Goal: Find contact information: Find contact information

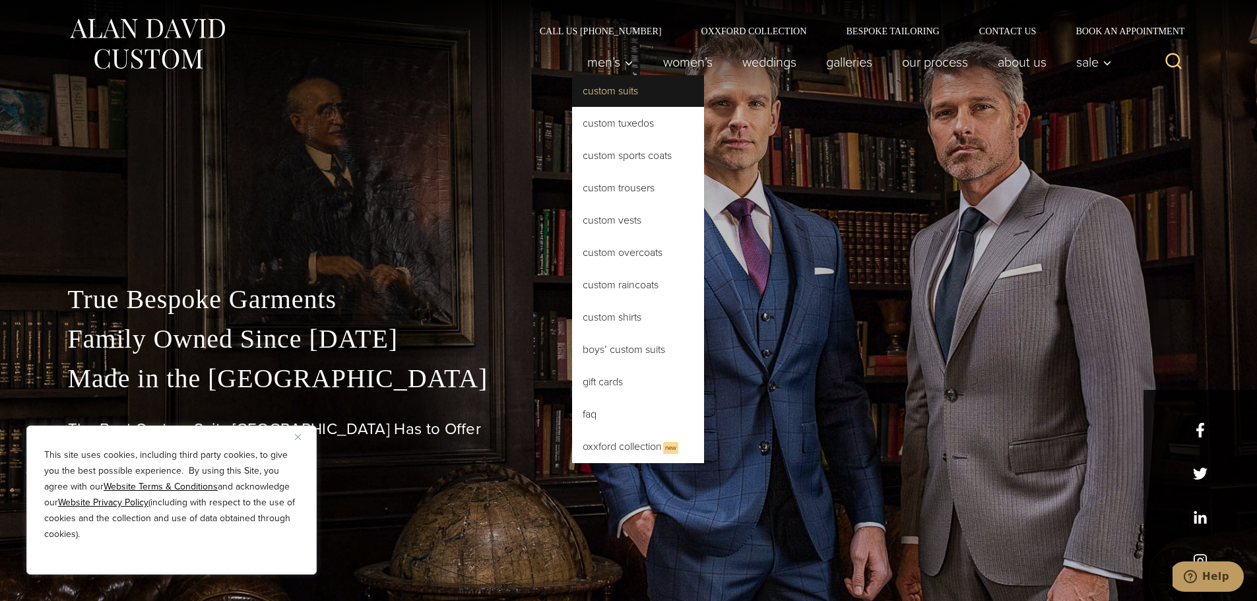
click at [606, 92] on link "Custom Suits" at bounding box center [638, 91] width 132 height 32
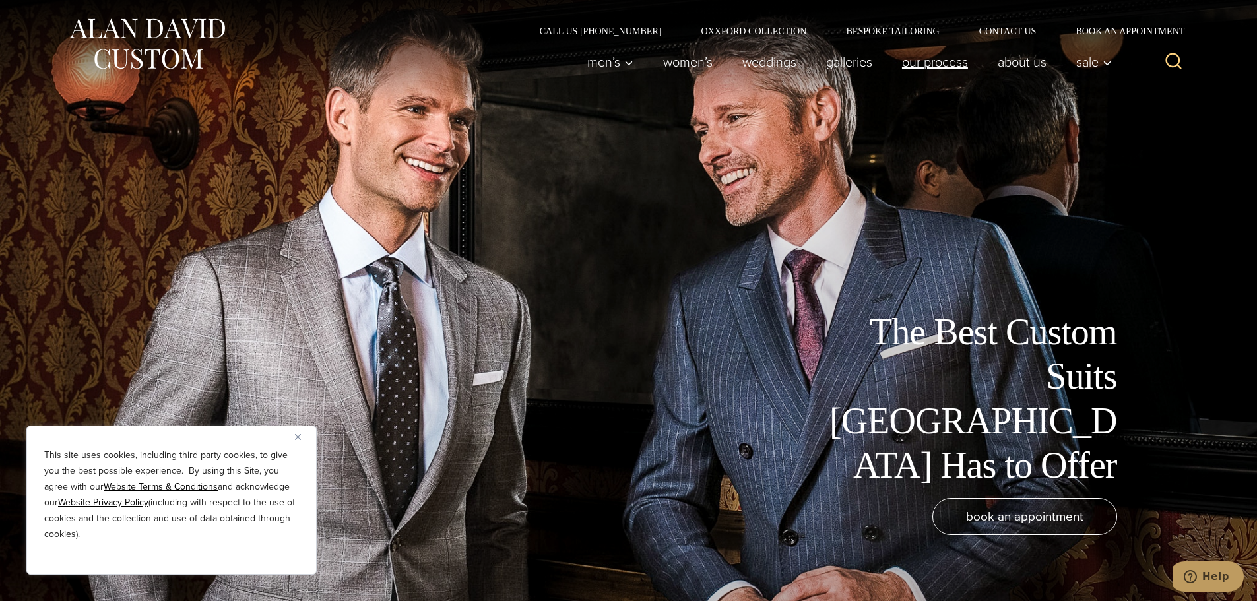
click at [919, 56] on link "Our Process" at bounding box center [935, 62] width 96 height 26
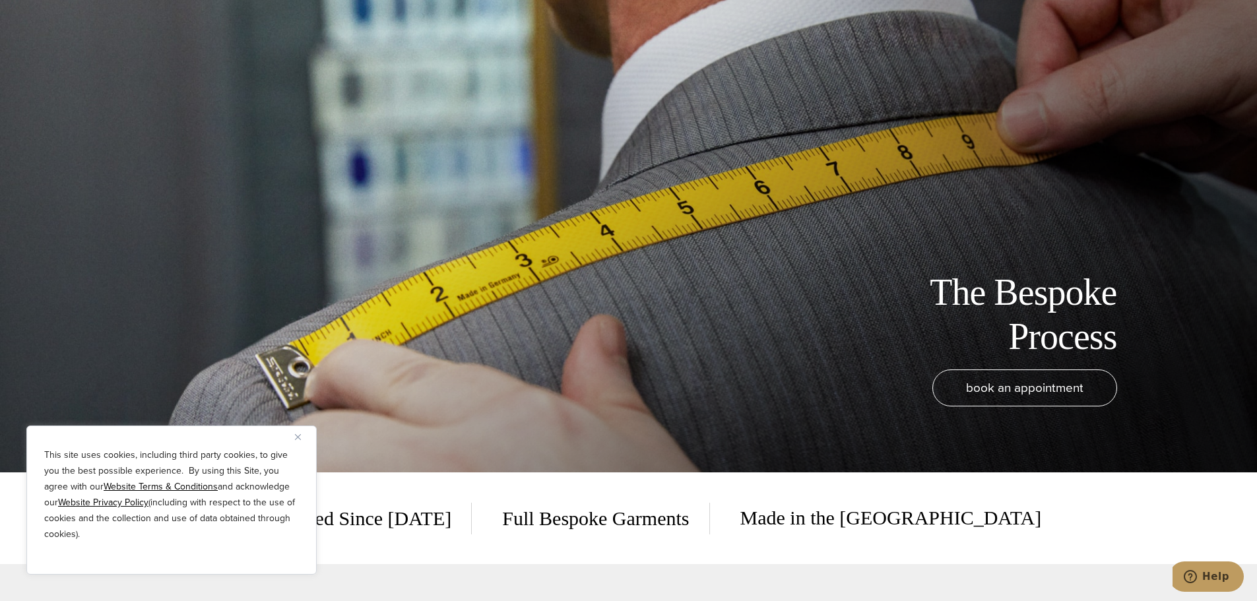
scroll to position [264, 0]
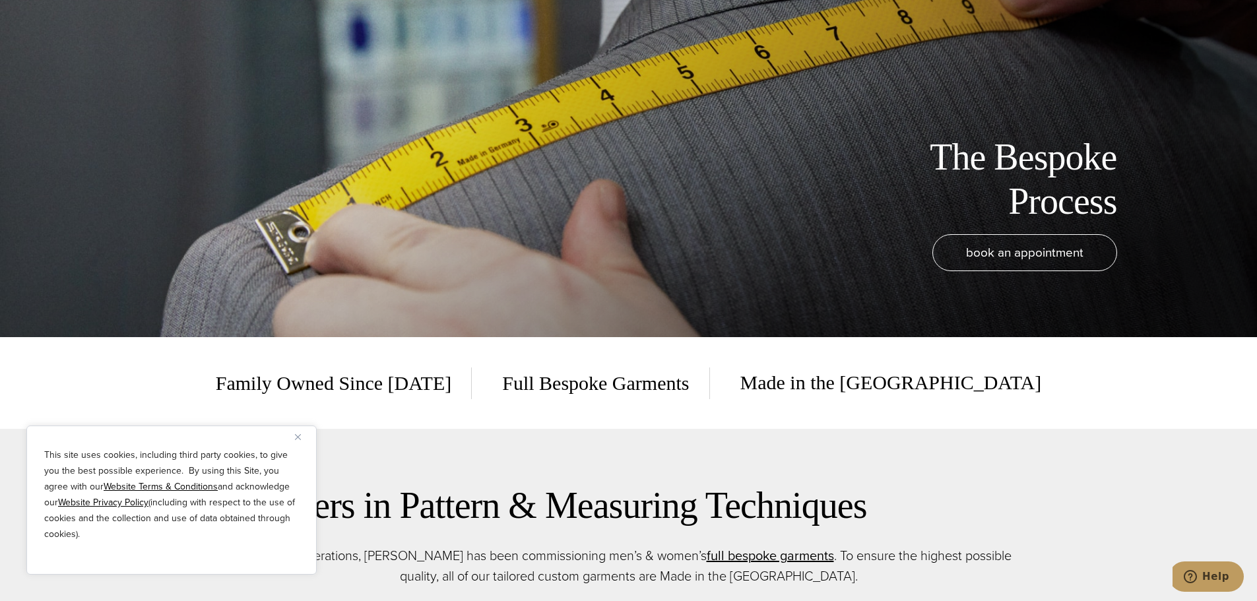
click at [298, 438] on img "Close" at bounding box center [298, 437] width 6 height 6
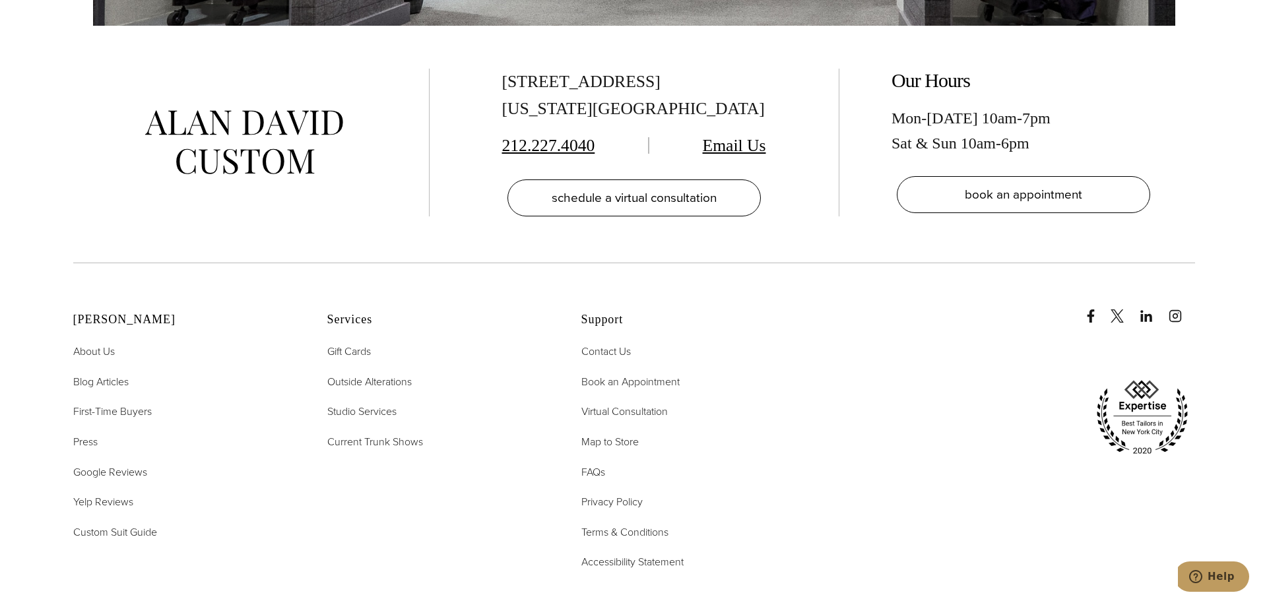
scroll to position [4686, 0]
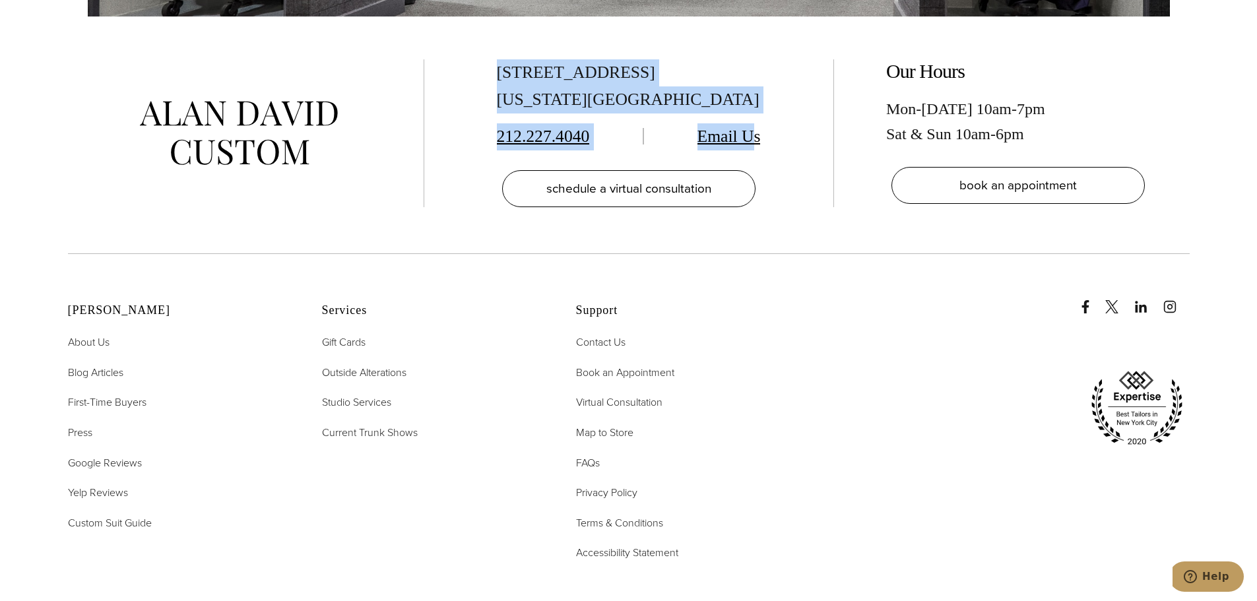
drag, startPoint x: 494, startPoint y: 49, endPoint x: 755, endPoint y: 98, distance: 265.4
click at [755, 98] on div "515 Madison Ave, Suite 301 New York, NY 10022 212.227.4040 Email Us schedule a …" at bounding box center [629, 133] width 356 height 148
click at [566, 71] on div "515 Madison Ave, Suite 301 New York, NY 10022" at bounding box center [629, 86] width 264 height 54
drag, startPoint x: 499, startPoint y: 48, endPoint x: 650, endPoint y: 76, distance: 153.7
click at [650, 76] on div "515 Madison Ave, Suite 301 New York, NY 10022" at bounding box center [629, 86] width 264 height 54
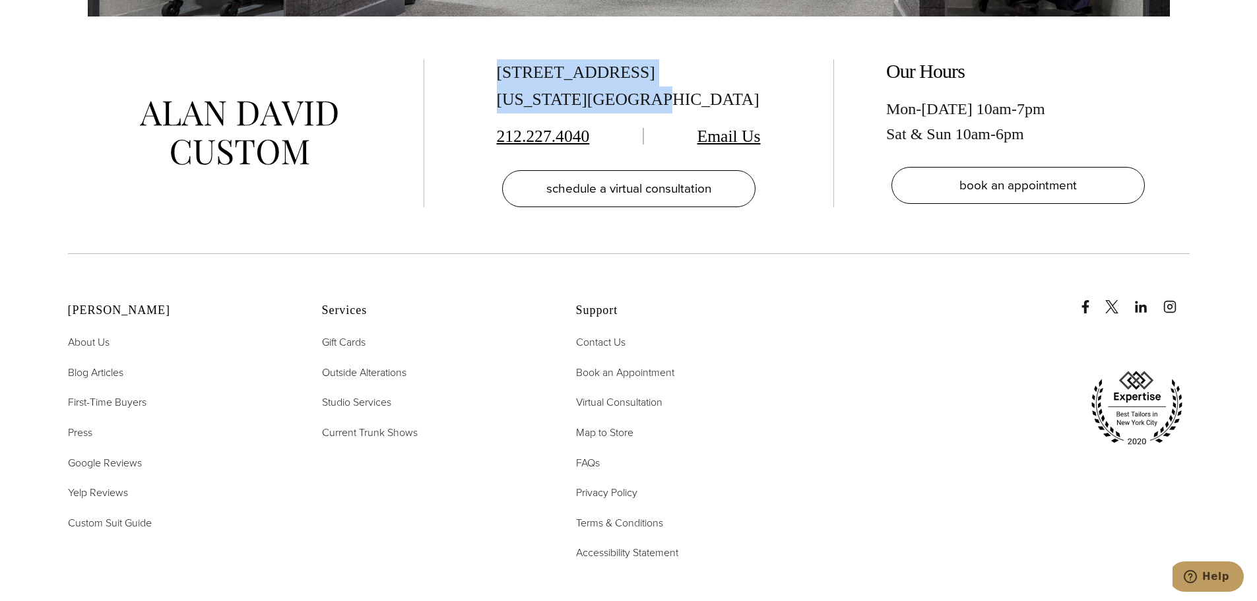
copy div "515 Madison Ave, Suite 301 New York, NY 10022"
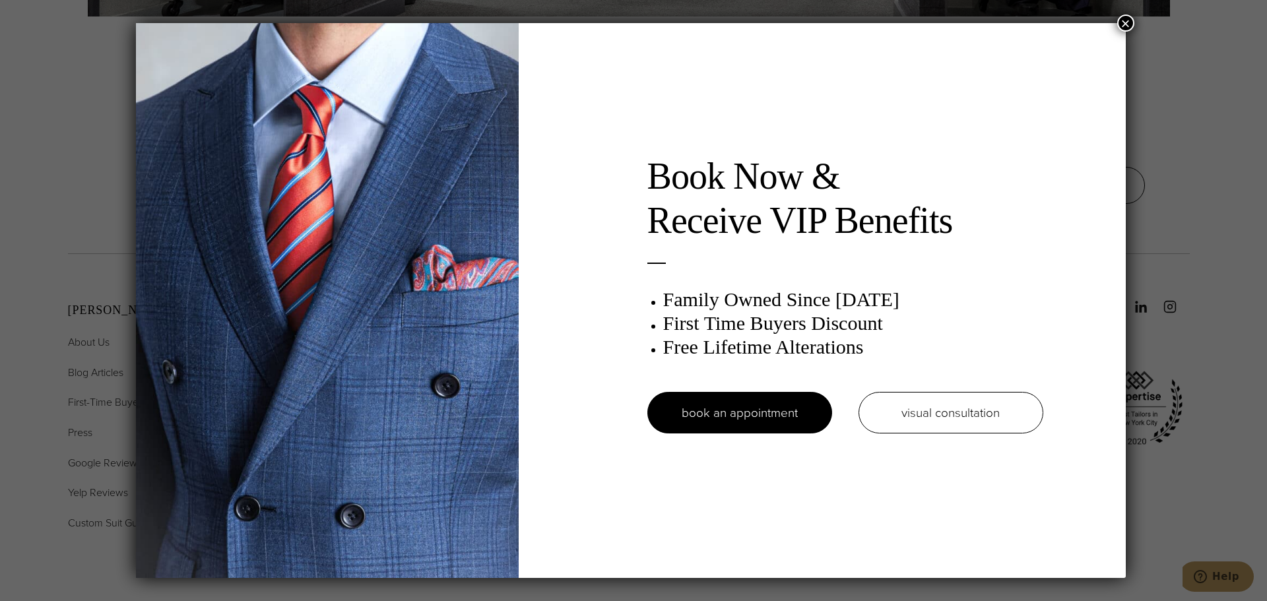
scroll to position [0, 0]
